Goal: Information Seeking & Learning: Learn about a topic

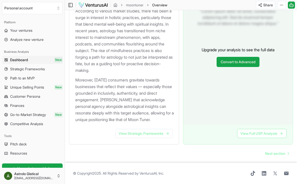
scroll to position [627, 0]
click at [157, 133] on link "View Strategic Frameworks" at bounding box center [143, 133] width 57 height 9
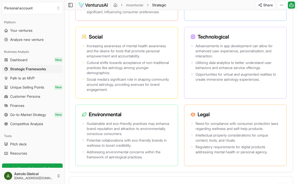
scroll to position [0, 0]
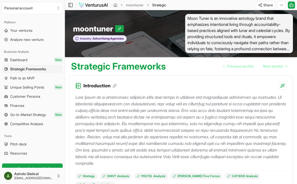
drag, startPoint x: 181, startPoint y: 90, endPoint x: 178, endPoint y: 88, distance: 4.5
click at [181, 90] on div "Introduction Strategy SWOT Analysis PESTEL Analysis [PERSON_NAME] Five Forces C…" at bounding box center [181, 134] width 224 height 119
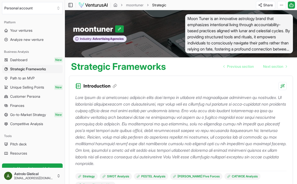
scroll to position [0, 0]
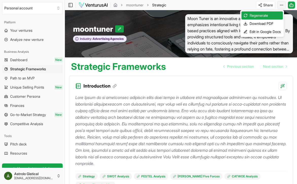
click at [281, 5] on html "Personal account Platform Your ventures Analyze new venture Business Analysis D…" at bounding box center [148, 92] width 297 height 184
click at [265, 22] on div "Download PDF" at bounding box center [262, 24] width 41 height 8
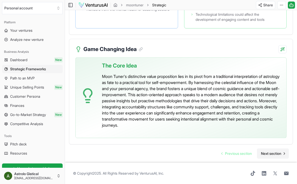
scroll to position [1318, 0]
click at [264, 153] on span "Next section" at bounding box center [271, 153] width 20 height 5
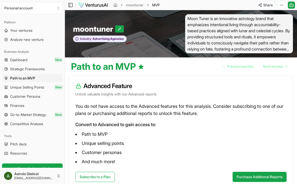
scroll to position [0, 0]
drag, startPoint x: 30, startPoint y: 35, endPoint x: 31, endPoint y: 32, distance: 3.6
click at [30, 35] on ul "Your ventures Analyze new venture" at bounding box center [32, 34] width 61 height 17
click at [30, 29] on span "Your ventures" at bounding box center [21, 30] width 22 height 5
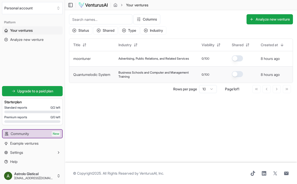
drag, startPoint x: 172, startPoint y: 72, endPoint x: 152, endPoint y: 76, distance: 20.1
click at [171, 72] on span "Business Schools and Computer and Management Training" at bounding box center [156, 75] width 75 height 8
drag, startPoint x: 128, startPoint y: 75, endPoint x: 119, endPoint y: 74, distance: 9.7
click at [123, 74] on span "Business Schools and Computer and Management Training" at bounding box center [156, 75] width 75 height 8
drag, startPoint x: 105, startPoint y: 72, endPoint x: 104, endPoint y: 75, distance: 2.6
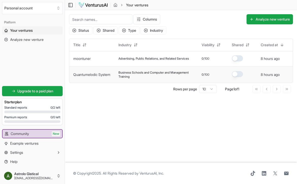
click at [105, 72] on td "Quantumelodic System" at bounding box center [91, 74] width 45 height 16
drag, startPoint x: 105, startPoint y: 75, endPoint x: 131, endPoint y: 74, distance: 26.2
click at [106, 75] on link "Quantumelodic System" at bounding box center [91, 74] width 37 height 4
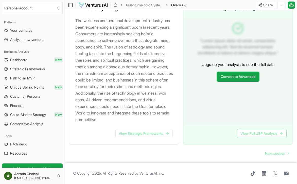
scroll to position [558, 0]
click at [157, 133] on link "View Strategic Frameworks" at bounding box center [143, 133] width 57 height 9
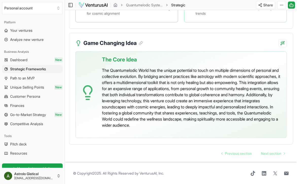
scroll to position [1288, 0]
click at [269, 154] on span "Next section" at bounding box center [271, 153] width 20 height 5
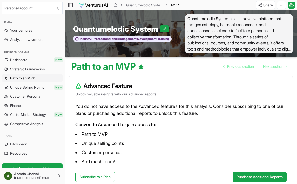
scroll to position [37, 0]
